Goal: Check status

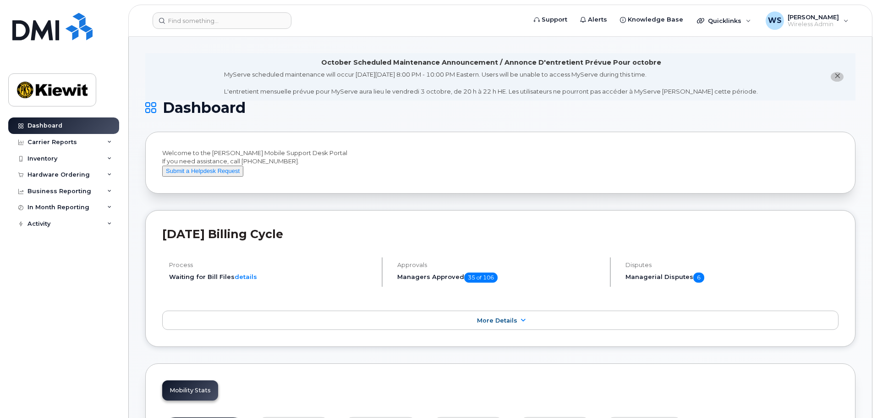
click at [245, 5] on div "Support Alerts Knowledge Base Quicklinks Suspend / Cancel Device Change SIM Car…" at bounding box center [500, 21] width 744 height 32
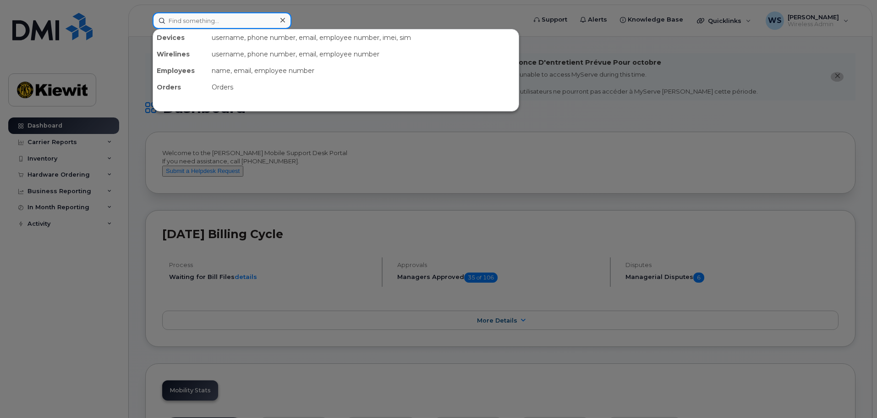
click at [232, 23] on input at bounding box center [222, 20] width 139 height 17
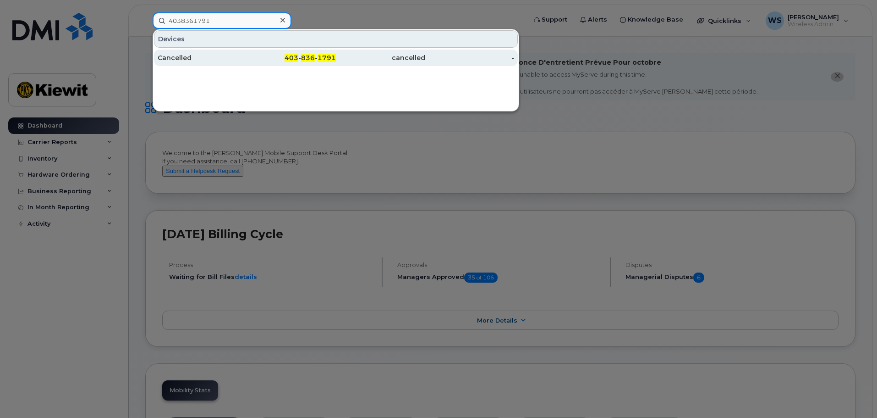
type input "4038361791"
click at [182, 62] on div "Cancelled" at bounding box center [202, 58] width 89 height 17
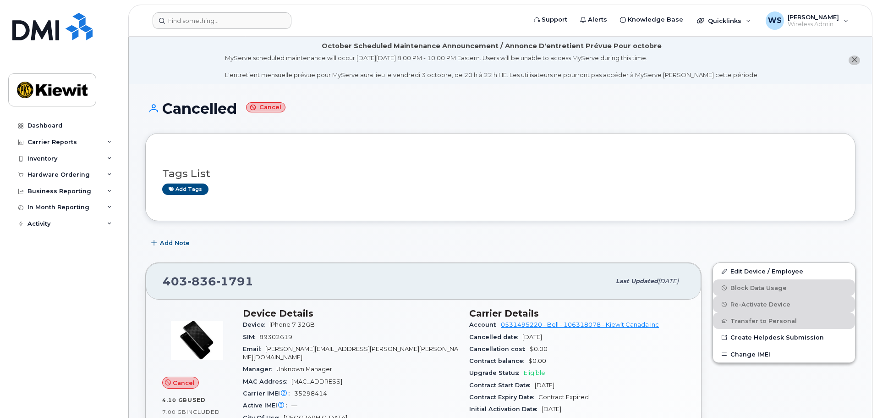
drag, startPoint x: 229, startPoint y: 29, endPoint x: 231, endPoint y: 22, distance: 7.7
click at [230, 28] on header "Support Alerts Knowledge Base Quicklinks Suspend / Cancel Device Change SIM Car…" at bounding box center [500, 21] width 744 height 32
click at [231, 22] on input at bounding box center [222, 20] width 139 height 17
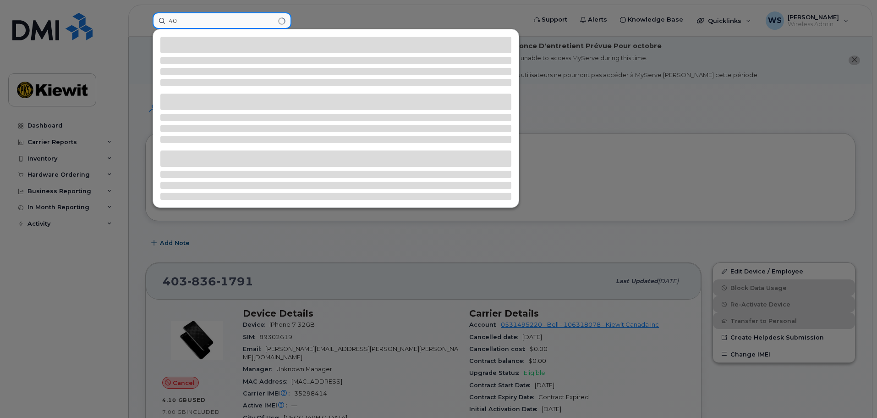
type input "4"
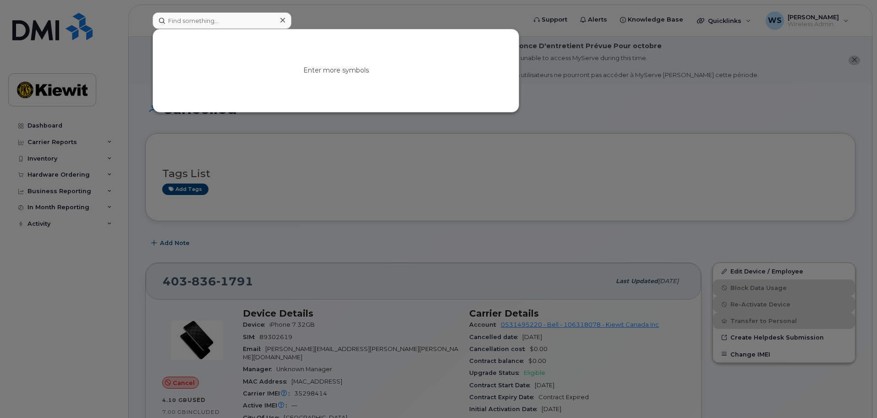
click at [512, 205] on div at bounding box center [438, 209] width 877 height 418
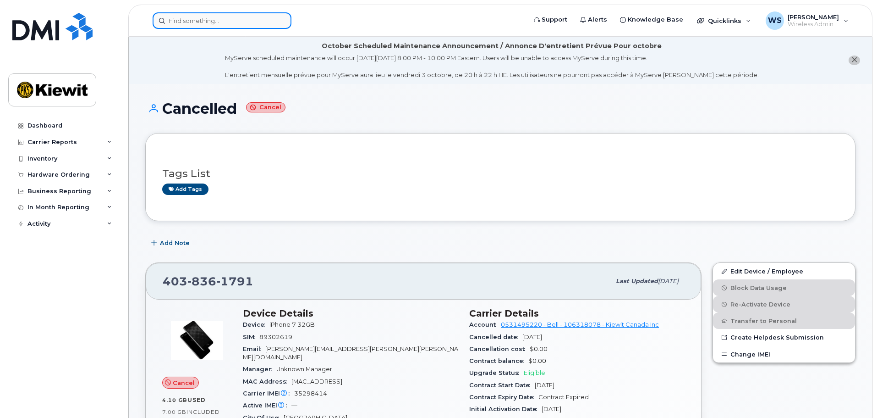
click at [231, 22] on input at bounding box center [222, 20] width 139 height 17
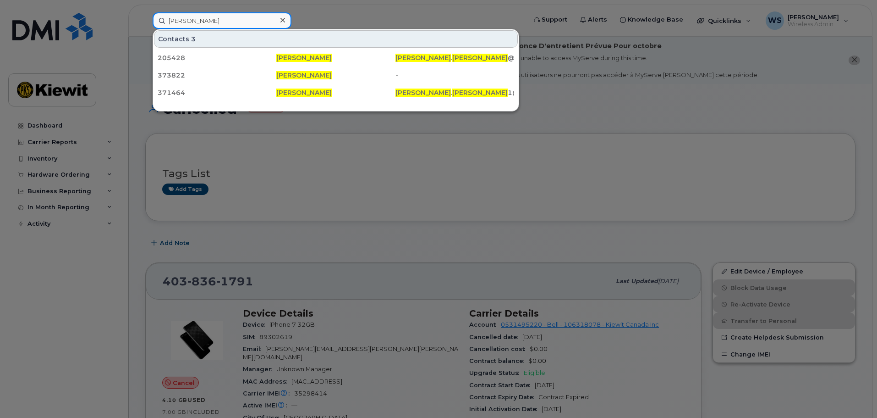
click at [219, 22] on input "randy jackson" at bounding box center [222, 20] width 139 height 17
click at [215, 19] on input "randy jackson" at bounding box center [222, 20] width 139 height 17
paste input "524167"
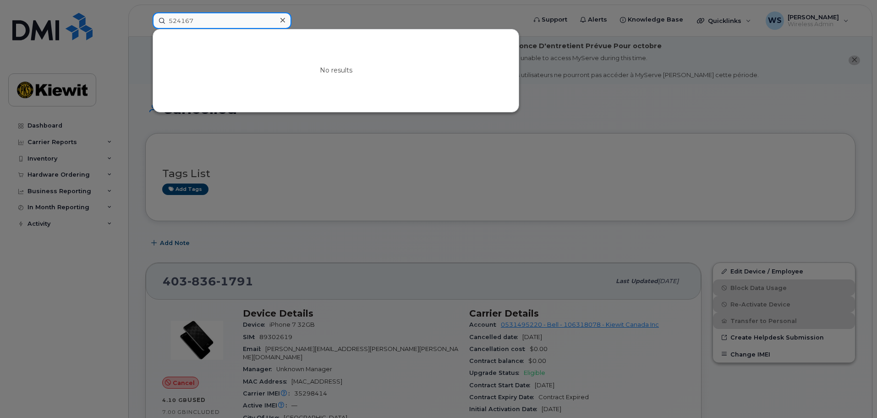
type input "524167"
click at [325, 252] on div at bounding box center [438, 209] width 877 height 418
